Goal: Transaction & Acquisition: Purchase product/service

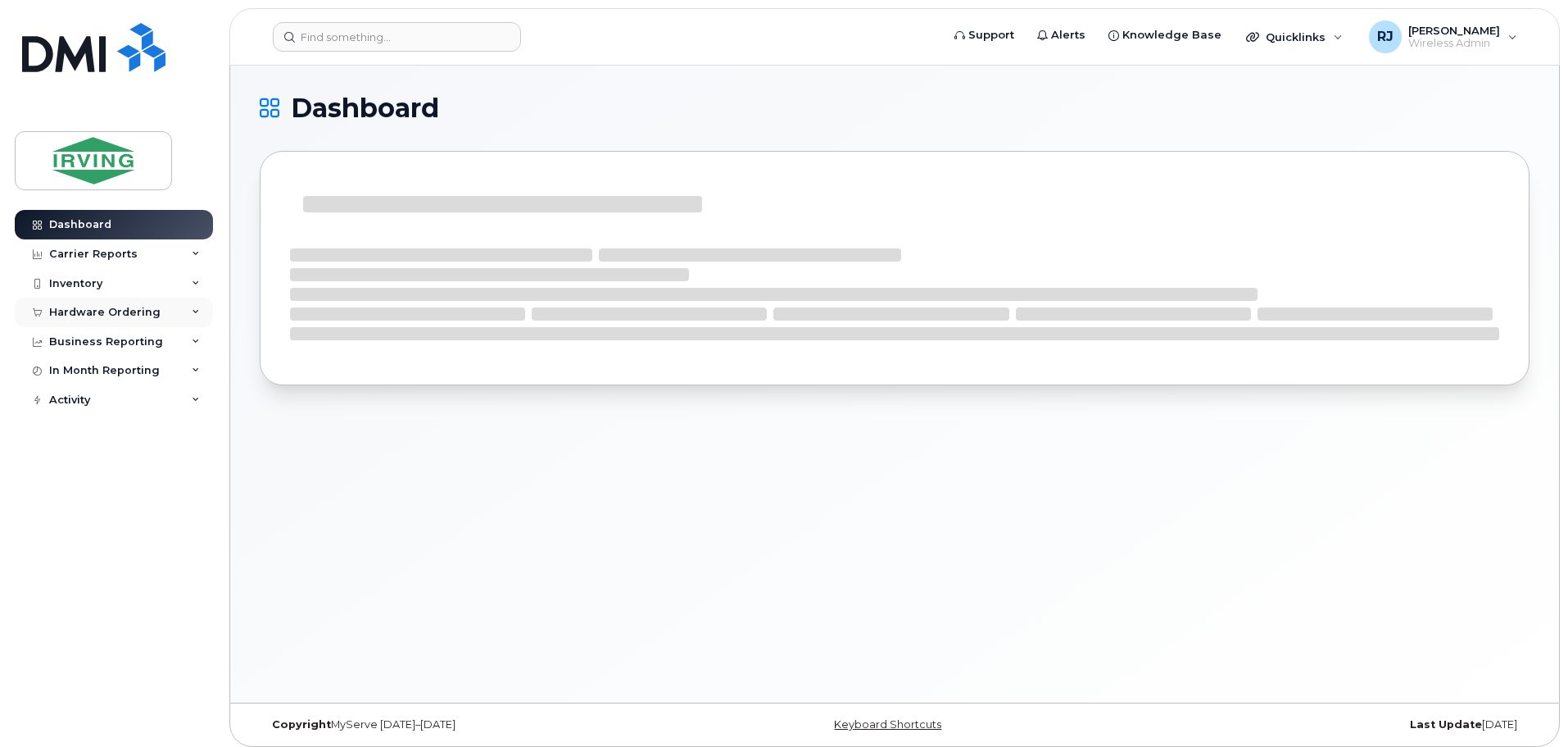
click at [136, 311] on div "Hardware Ordering" at bounding box center [105, 312] width 112 height 13
click at [94, 335] on div "Overview" at bounding box center [83, 342] width 53 height 15
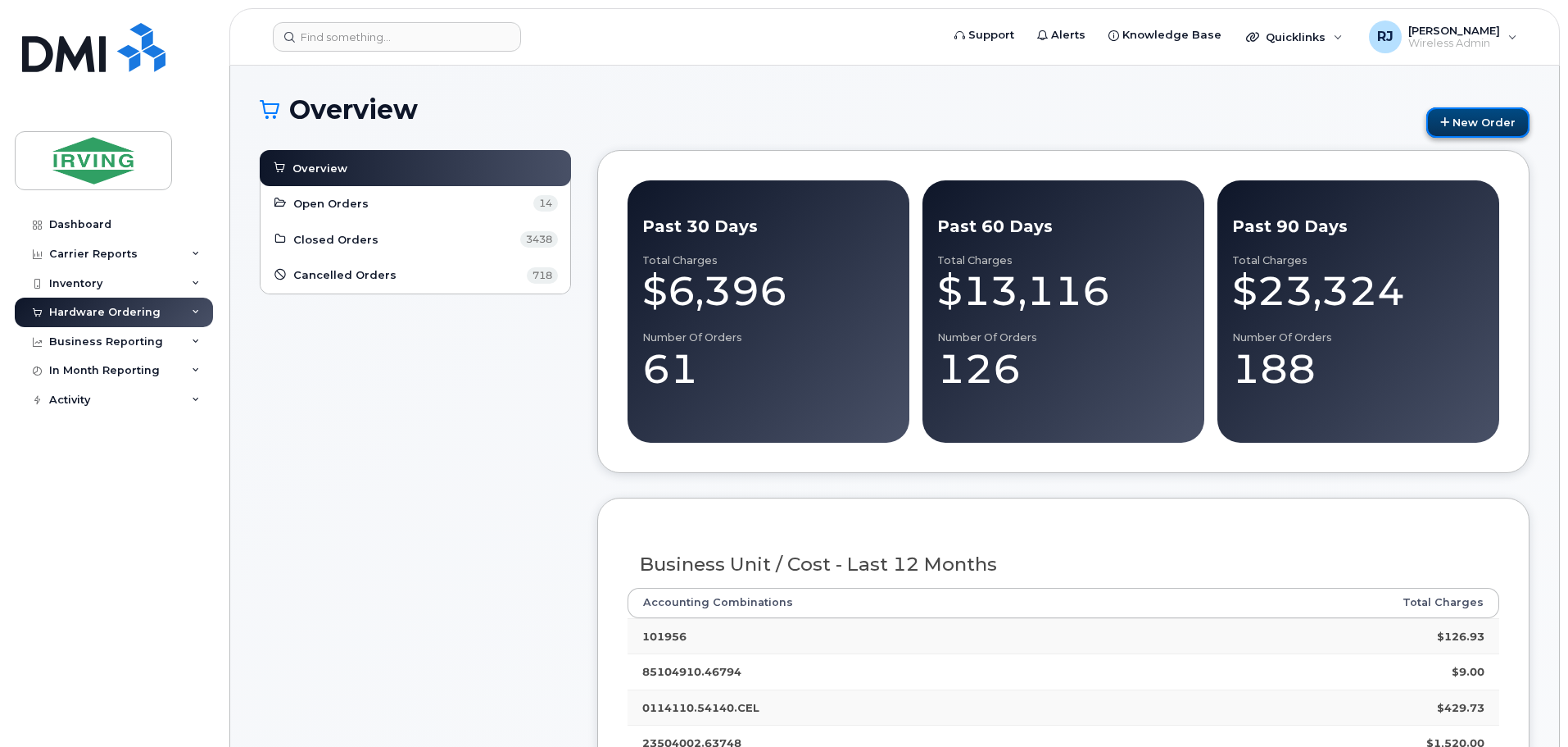
click at [1498, 125] on link "New Order" at bounding box center [1478, 122] width 103 height 30
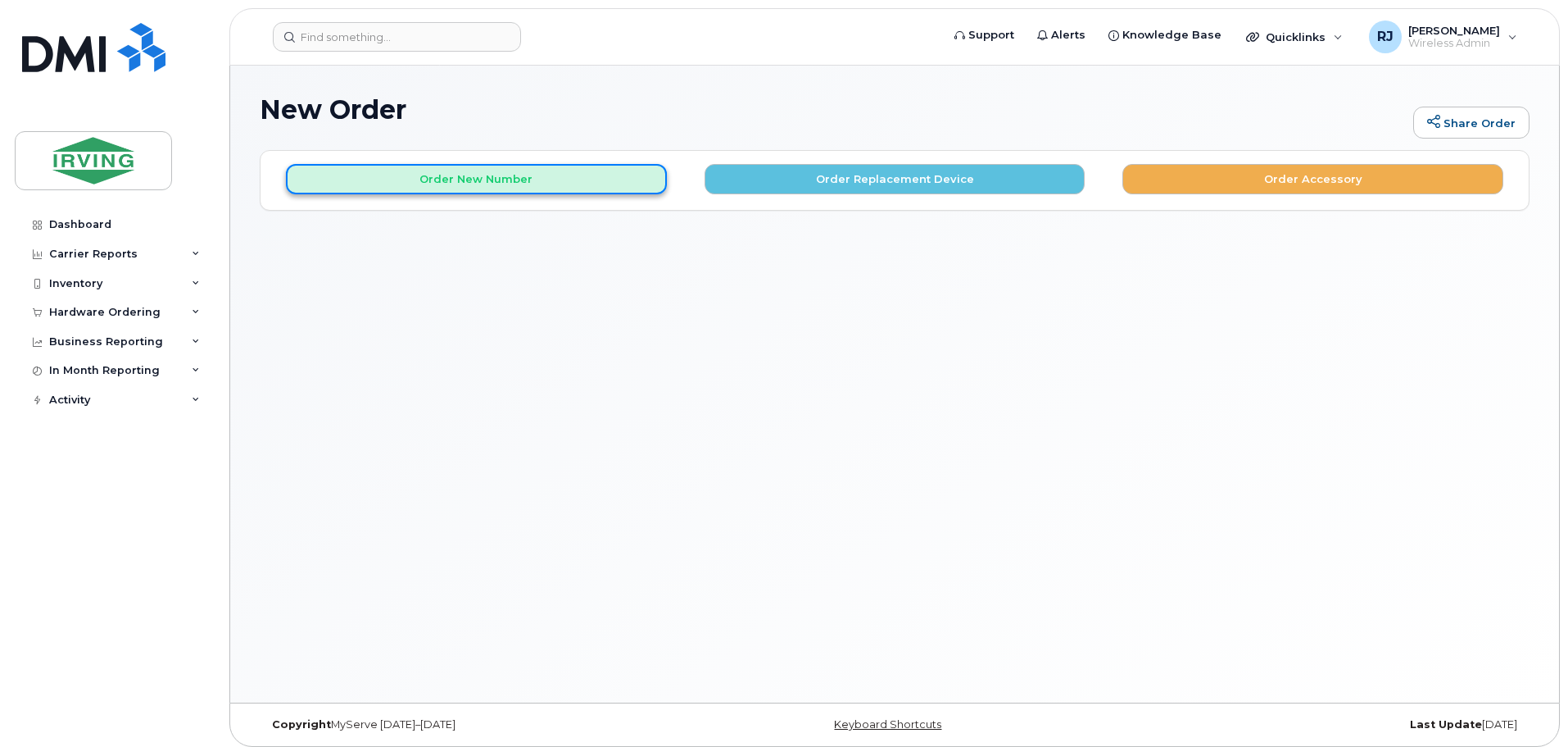
click at [576, 173] on button "Order New Number" at bounding box center [476, 179] width 381 height 30
